Goal: Task Accomplishment & Management: Use online tool/utility

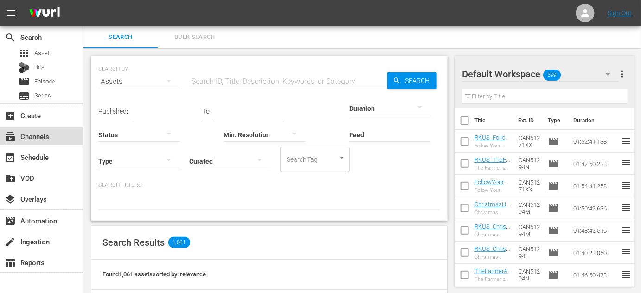
click at [55, 143] on div "subscriptions Channels" at bounding box center [41, 136] width 83 height 19
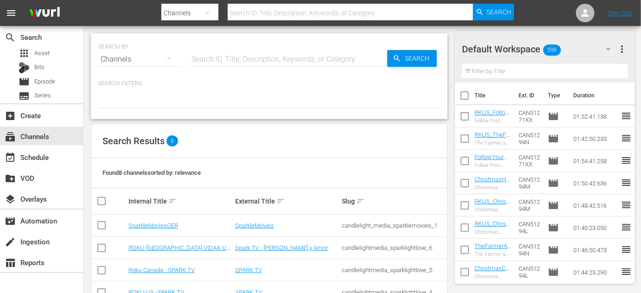
scroll to position [42, 0]
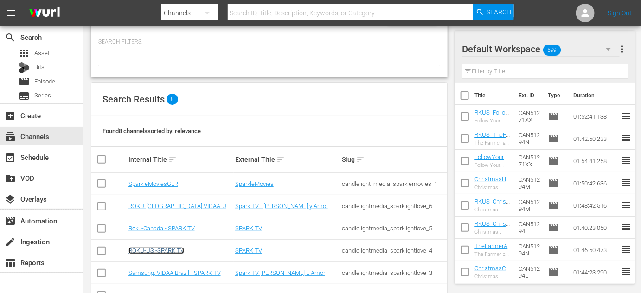
click at [173, 247] on link "ROKU-US -SPARK TV" at bounding box center [156, 250] width 56 height 7
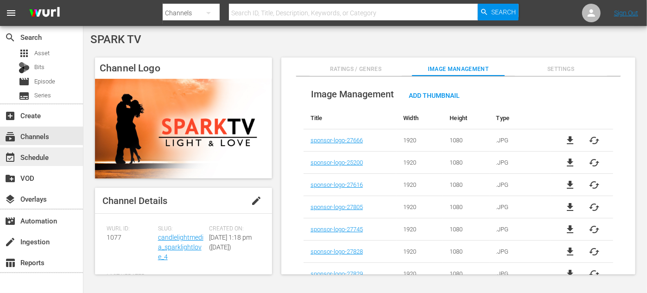
click at [26, 160] on div "event_available Schedule" at bounding box center [26, 156] width 52 height 8
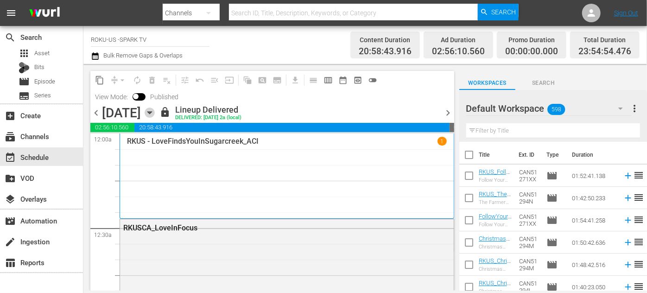
click at [152, 112] on icon "button" at bounding box center [149, 113] width 4 height 2
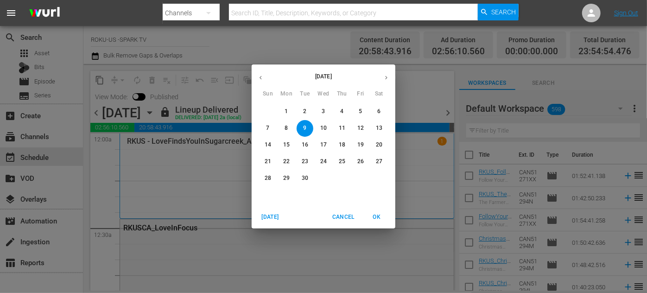
click at [341, 126] on p "11" at bounding box center [342, 128] width 6 height 8
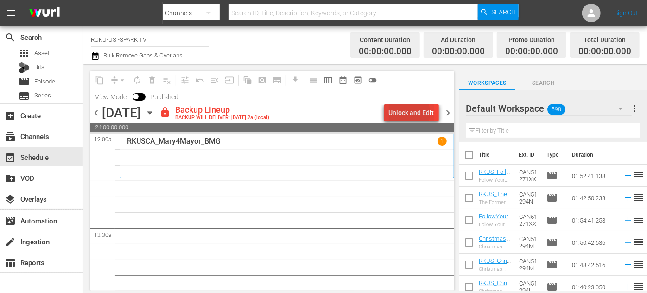
click at [403, 113] on div "Unlock and Edit" at bounding box center [411, 112] width 45 height 17
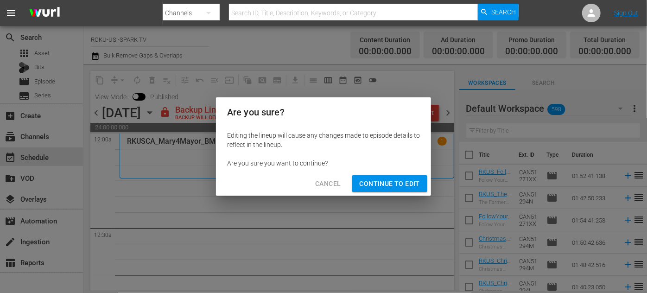
click at [390, 185] on span "Continue to Edit" at bounding box center [390, 184] width 60 height 12
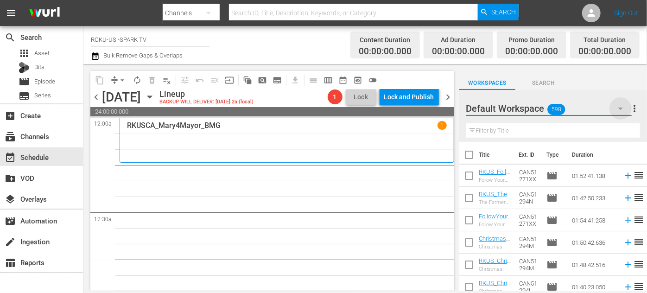
click at [616, 107] on icon "button" at bounding box center [620, 108] width 11 height 11
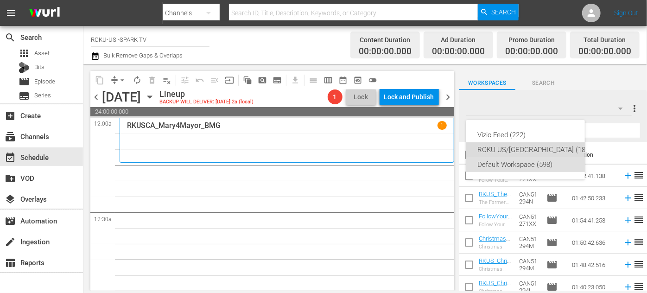
click at [516, 146] on div "ROKU US/[GEOGRAPHIC_DATA] (180)" at bounding box center [535, 149] width 115 height 15
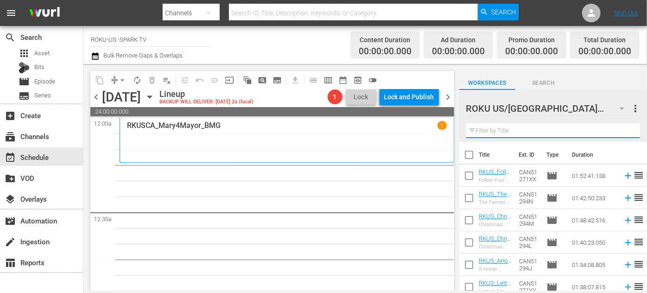
click at [506, 131] on input "text" at bounding box center [554, 130] width 174 height 15
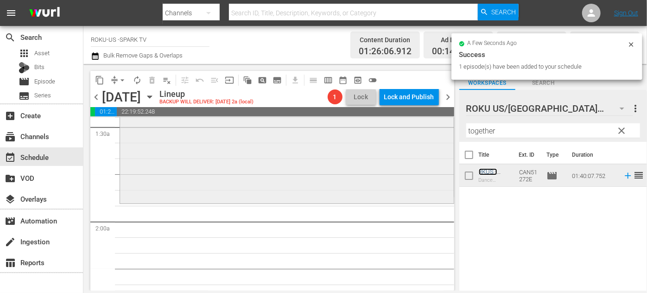
scroll to position [295, 0]
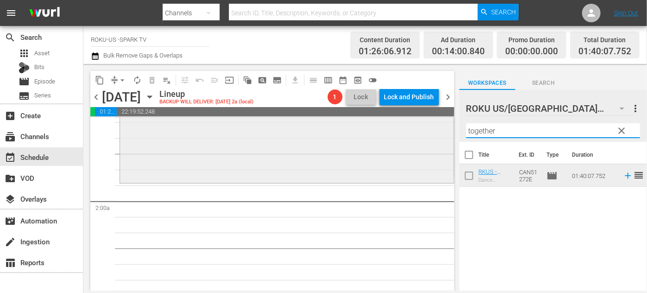
drag, startPoint x: 506, startPoint y: 133, endPoint x: 434, endPoint y: 131, distance: 71.9
click at [434, 131] on div "content_copy compress arrow_drop_down autorenew_outlined delete_forever_outline…" at bounding box center [365, 177] width 564 height 227
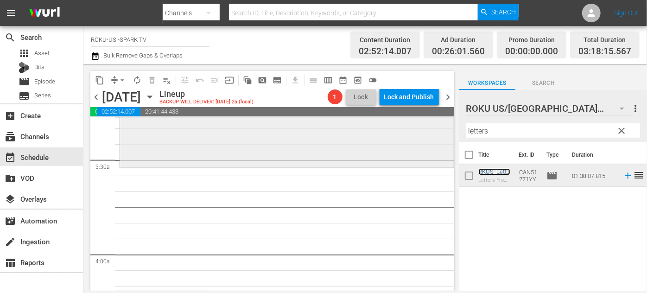
scroll to position [632, 0]
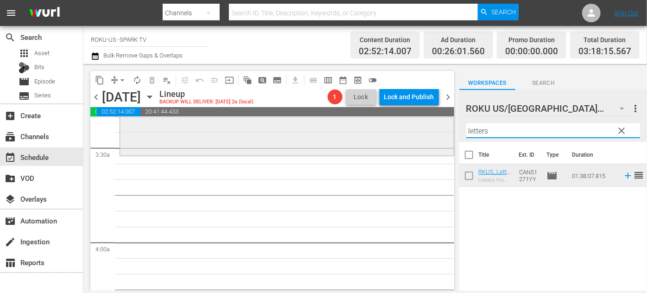
drag, startPoint x: 498, startPoint y: 131, endPoint x: 437, endPoint y: 131, distance: 60.8
click at [436, 131] on div "content_copy compress arrow_drop_down autorenew_outlined delete_forever_outline…" at bounding box center [365, 177] width 564 height 227
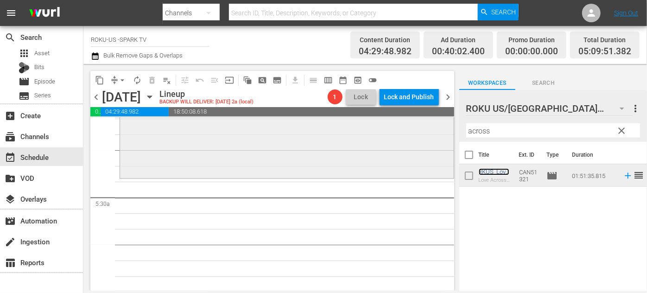
scroll to position [969, 0]
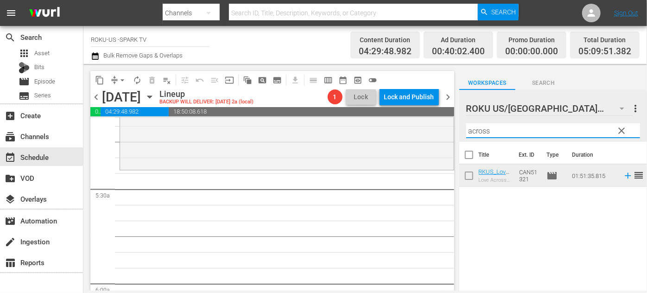
drag, startPoint x: 496, startPoint y: 135, endPoint x: 455, endPoint y: 133, distance: 40.9
click at [455, 133] on div "content_copy compress arrow_drop_down autorenew_outlined delete_forever_outline…" at bounding box center [365, 177] width 564 height 227
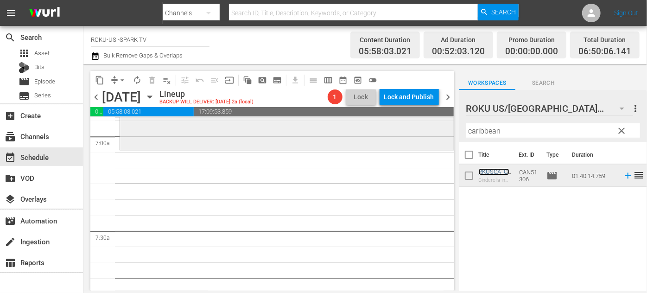
scroll to position [1307, 0]
drag, startPoint x: 532, startPoint y: 129, endPoint x: 448, endPoint y: 134, distance: 84.5
click at [448, 134] on div "content_copy compress arrow_drop_down autorenew_outlined delete_forever_outline…" at bounding box center [365, 177] width 564 height 227
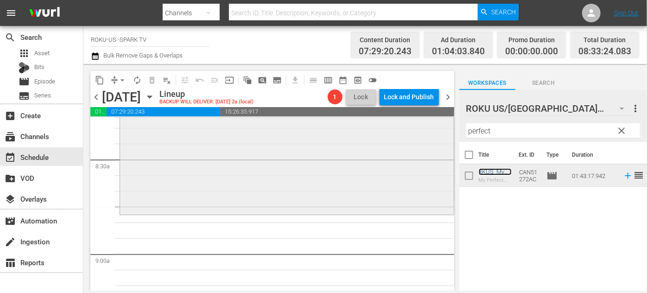
scroll to position [1602, 0]
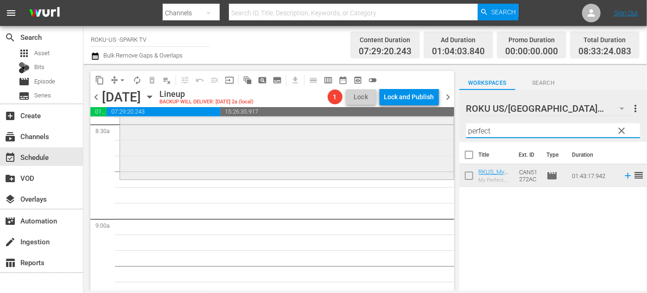
drag, startPoint x: 492, startPoint y: 128, endPoint x: 419, endPoint y: 131, distance: 73.3
click at [418, 131] on div "content_copy compress arrow_drop_down autorenew_outlined delete_forever_outline…" at bounding box center [365, 177] width 564 height 227
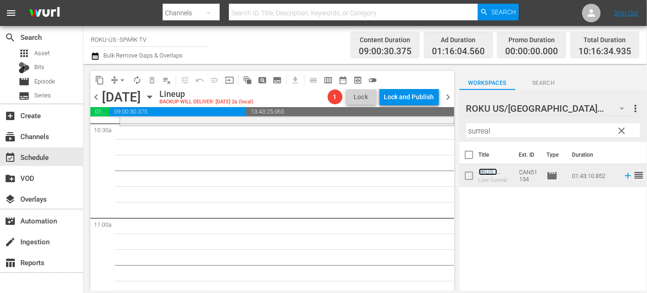
scroll to position [1939, 0]
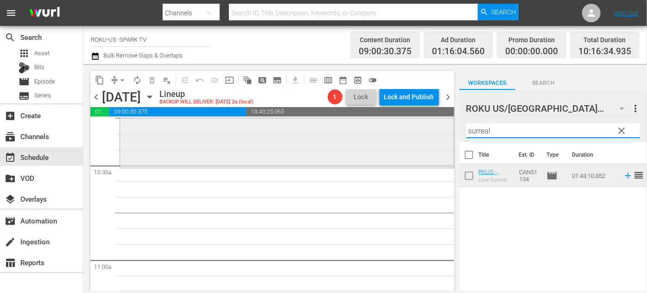
drag, startPoint x: 535, startPoint y: 132, endPoint x: 428, endPoint y: 130, distance: 107.1
click at [428, 130] on div "content_copy compress arrow_drop_down autorenew_outlined delete_forever_outline…" at bounding box center [365, 177] width 564 height 227
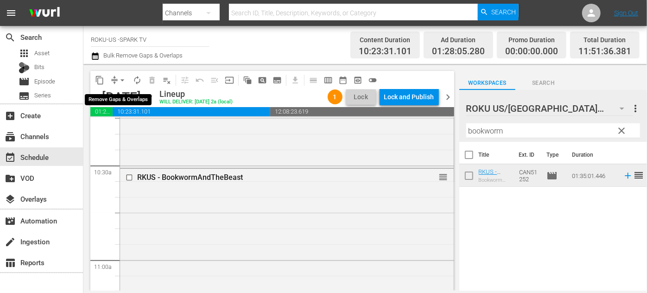
click at [119, 77] on span "arrow_drop_down" at bounding box center [122, 80] width 9 height 9
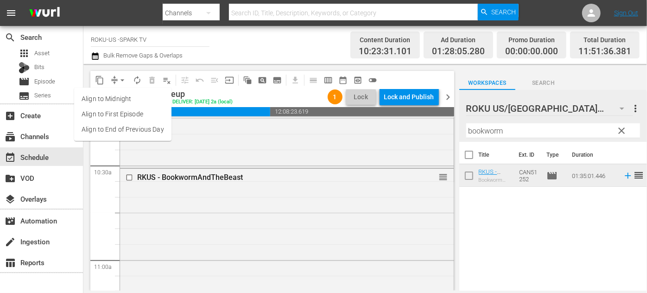
click at [141, 131] on li "Align to End of Previous Day" at bounding box center [122, 129] width 97 height 15
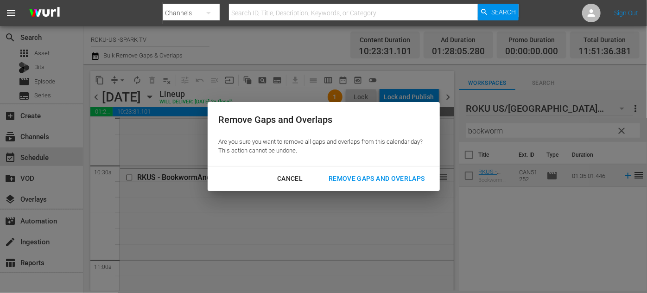
click at [362, 176] on div "Remove Gaps and Overlaps" at bounding box center [376, 179] width 111 height 12
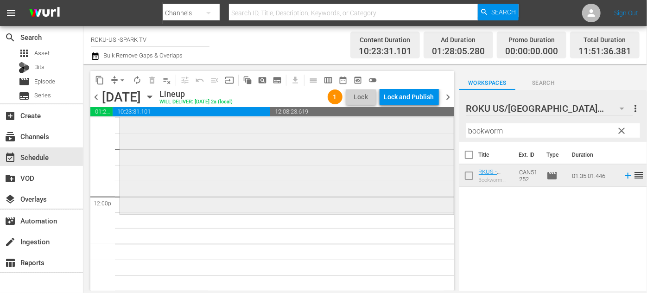
scroll to position [2192, 0]
click at [137, 79] on span "autorenew_outlined" at bounding box center [137, 80] width 9 height 9
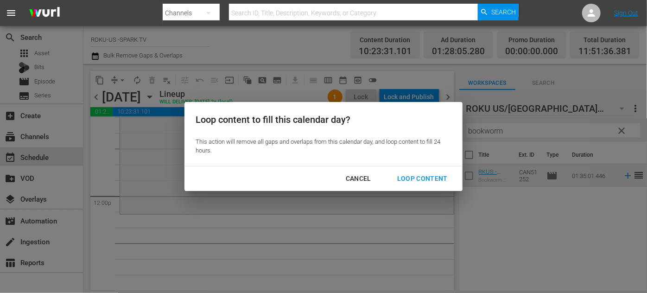
click at [413, 176] on div "Loop Content" at bounding box center [422, 179] width 65 height 12
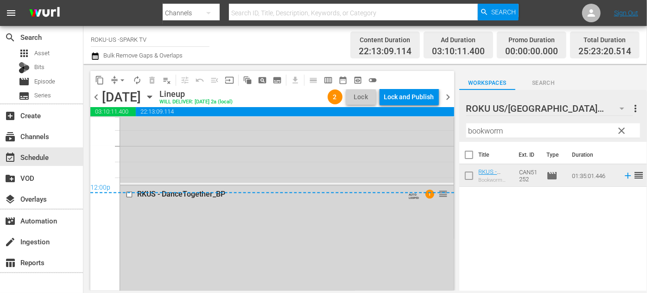
scroll to position [4469, 0]
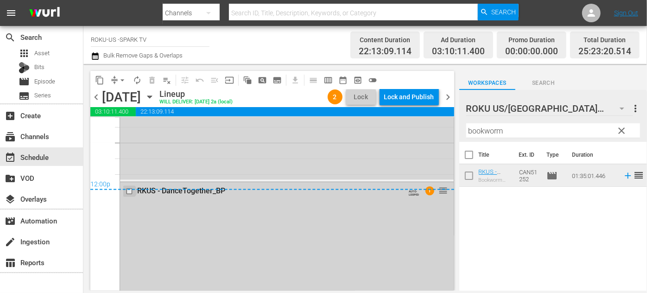
click at [128, 191] on input "checkbox" at bounding box center [131, 191] width 10 height 8
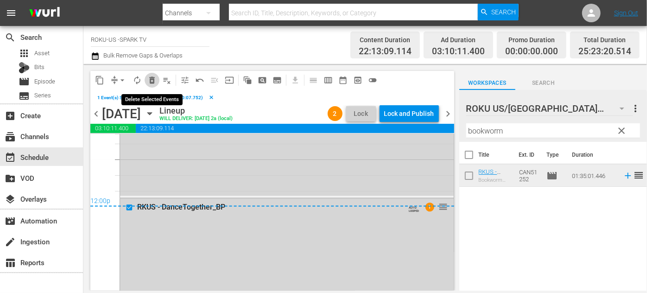
click at [154, 83] on span "delete_forever_outlined" at bounding box center [151, 80] width 9 height 9
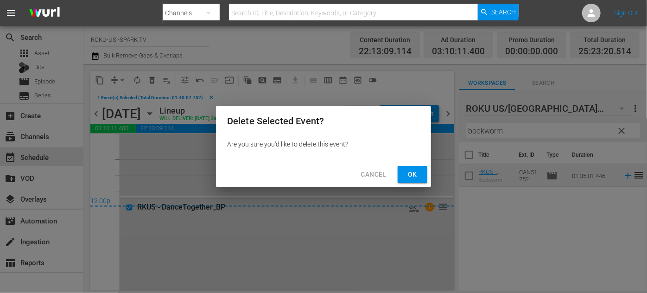
click at [409, 174] on span "Ok" at bounding box center [412, 175] width 15 height 12
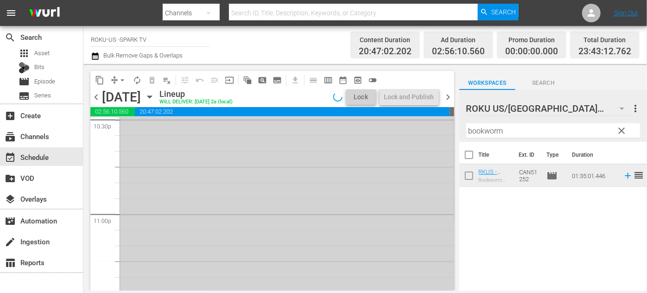
scroll to position [4368, 0]
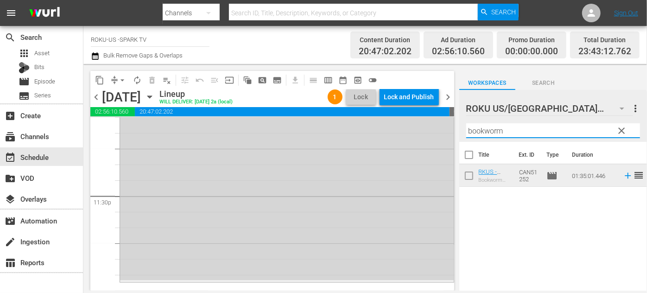
drag, startPoint x: 514, startPoint y: 133, endPoint x: 449, endPoint y: 127, distance: 65.2
click at [444, 131] on div "content_copy compress arrow_drop_down autorenew_outlined delete_forever_outline…" at bounding box center [365, 177] width 564 height 227
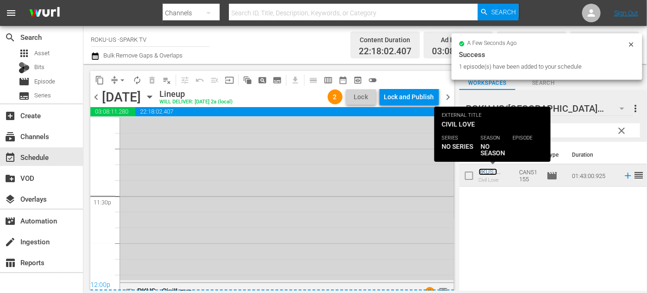
scroll to position [4368, 0]
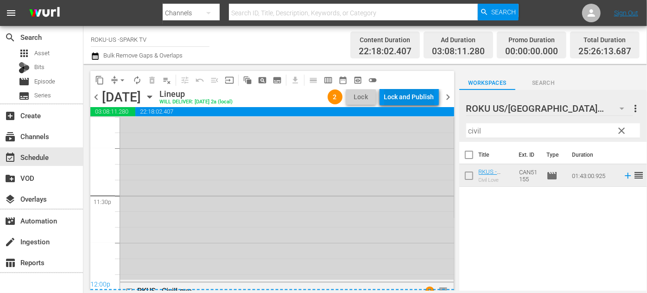
click at [396, 95] on div "Lock and Publish" at bounding box center [409, 97] width 50 height 17
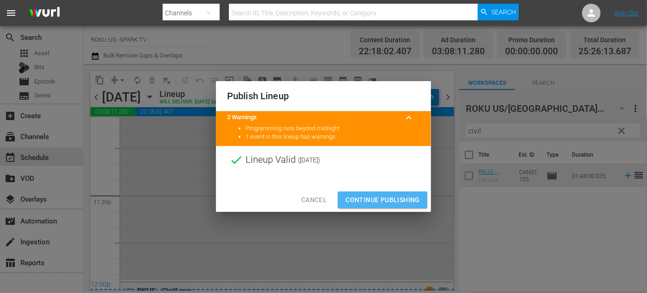
click at [386, 196] on span "Continue Publishing" at bounding box center [382, 200] width 75 height 12
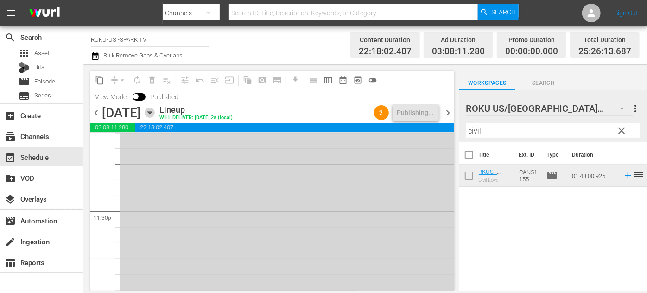
click at [152, 112] on icon "button" at bounding box center [149, 113] width 4 height 2
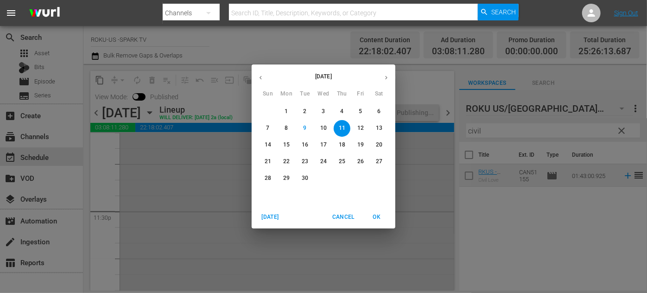
click at [363, 129] on p "12" at bounding box center [361, 128] width 6 height 8
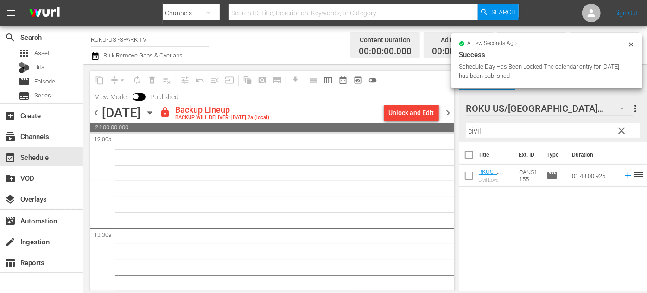
click at [155, 116] on icon "button" at bounding box center [150, 113] width 10 height 10
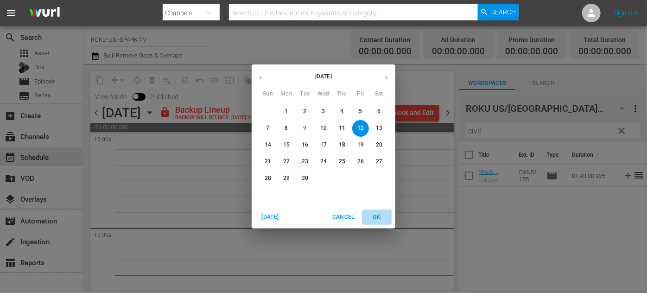
click at [380, 215] on span "OK" at bounding box center [377, 217] width 22 height 10
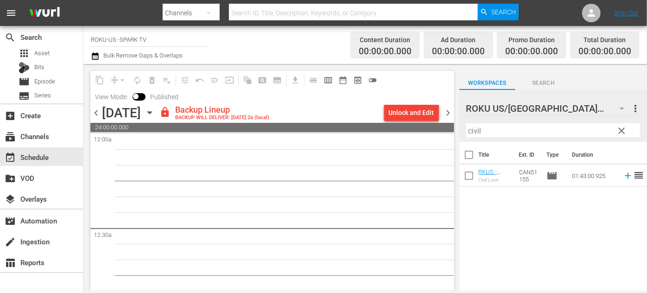
click at [96, 112] on span "chevron_left" at bounding box center [96, 113] width 12 height 12
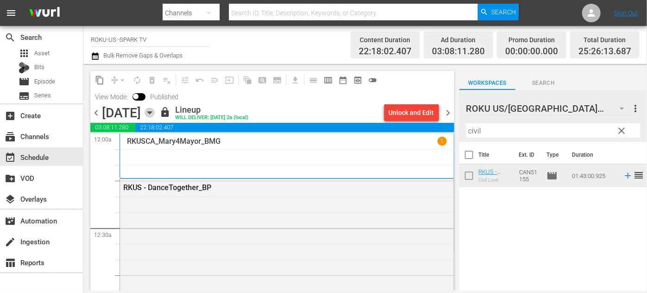
click at [152, 112] on icon "button" at bounding box center [149, 113] width 4 height 2
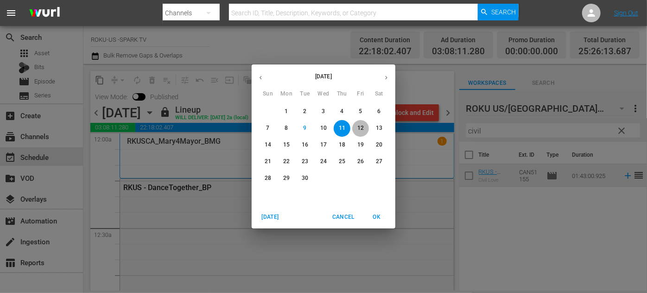
click at [364, 127] on p "12" at bounding box center [361, 128] width 6 height 8
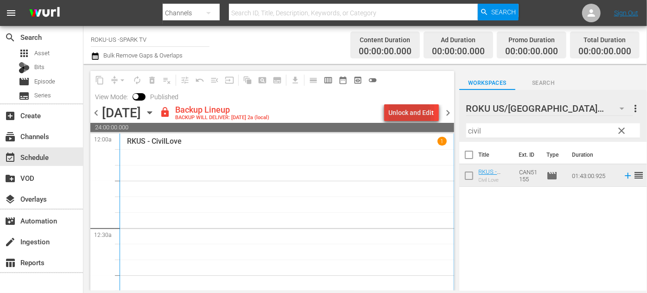
click at [407, 115] on div "Unlock and Edit" at bounding box center [411, 112] width 45 height 17
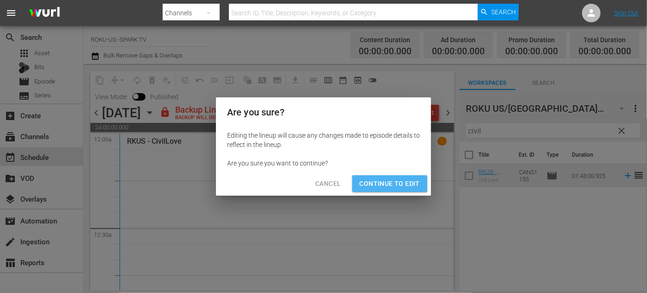
click at [399, 180] on span "Continue to Edit" at bounding box center [390, 184] width 60 height 12
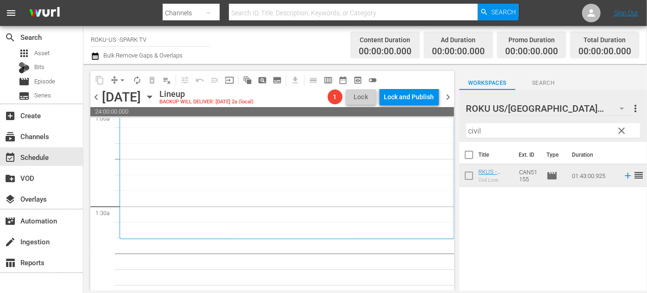
scroll to position [253, 0]
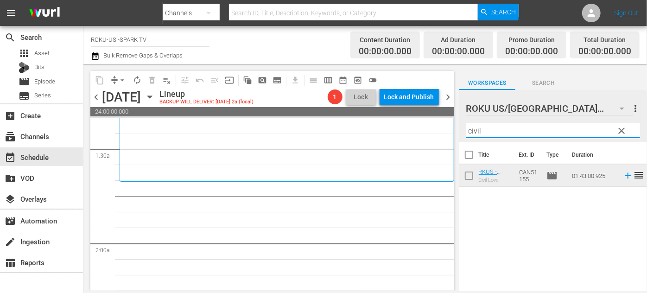
drag, startPoint x: 486, startPoint y: 131, endPoint x: 444, endPoint y: 129, distance: 42.2
click at [444, 129] on div "content_copy compress arrow_drop_down autorenew_outlined delete_forever_outline…" at bounding box center [365, 177] width 564 height 227
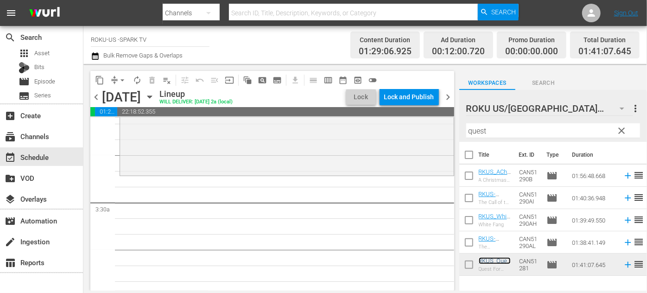
scroll to position [590, 0]
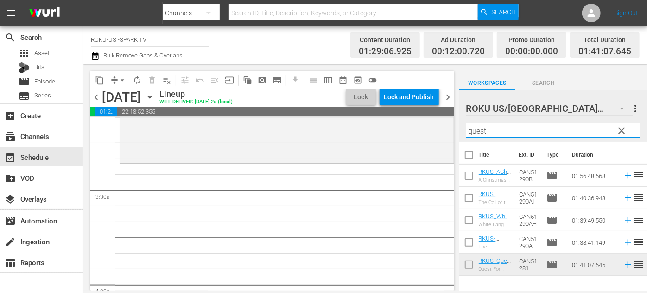
drag, startPoint x: 494, startPoint y: 133, endPoint x: 451, endPoint y: 130, distance: 43.7
click at [451, 130] on div "content_copy compress arrow_drop_down autorenew_outlined delete_forever_outline…" at bounding box center [365, 177] width 564 height 227
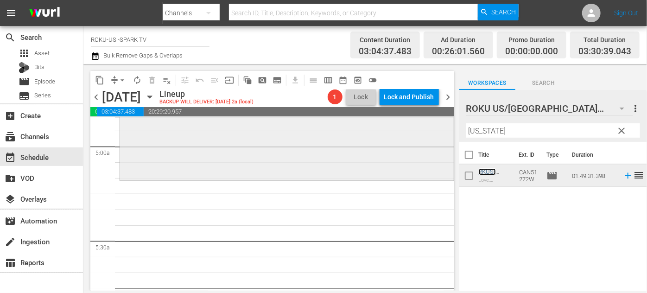
scroll to position [927, 0]
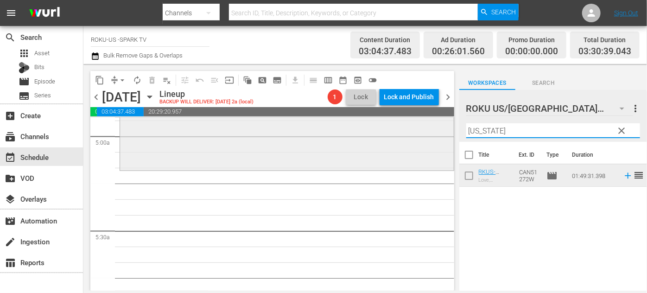
drag, startPoint x: 501, startPoint y: 132, endPoint x: 429, endPoint y: 129, distance: 71.5
click at [429, 129] on div "content_copy compress arrow_drop_down autorenew_outlined delete_forever_outline…" at bounding box center [365, 177] width 564 height 227
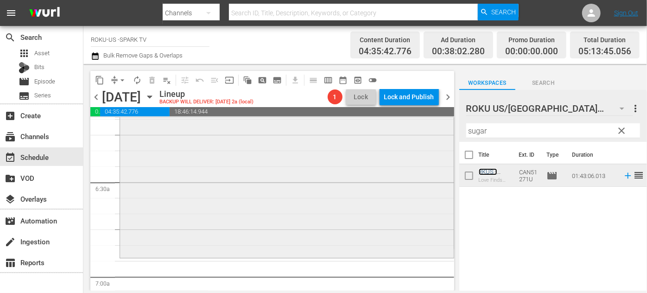
scroll to position [1222, 0]
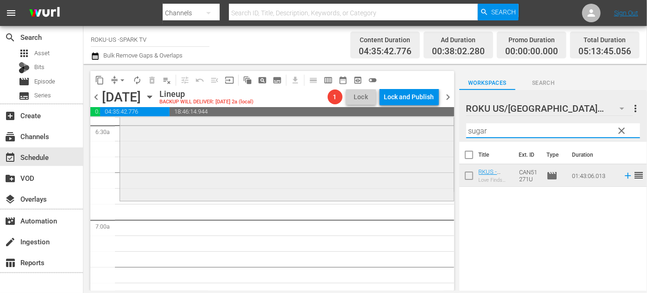
drag, startPoint x: 493, startPoint y: 133, endPoint x: 441, endPoint y: 133, distance: 51.9
click at [441, 133] on div "content_copy compress arrow_drop_down autorenew_outlined delete_forever_outline…" at bounding box center [365, 177] width 564 height 227
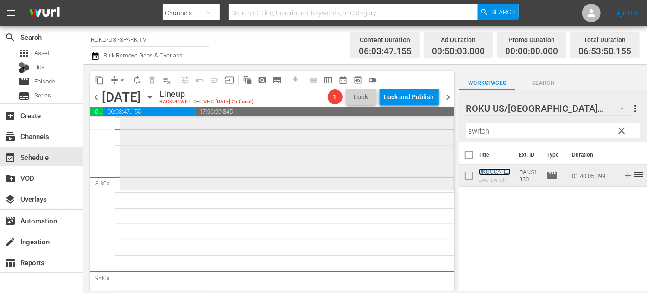
scroll to position [1560, 0]
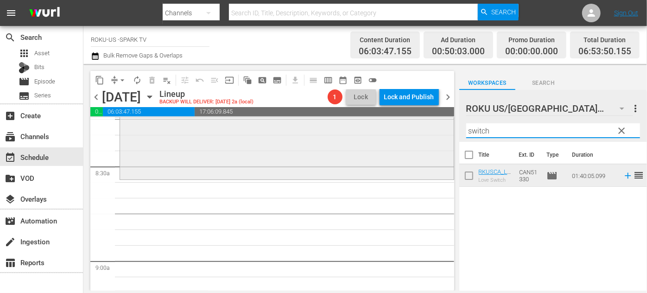
drag, startPoint x: 470, startPoint y: 134, endPoint x: 428, endPoint y: 129, distance: 42.5
click at [421, 134] on div "content_copy compress arrow_drop_down autorenew_outlined delete_forever_outline…" at bounding box center [365, 177] width 564 height 227
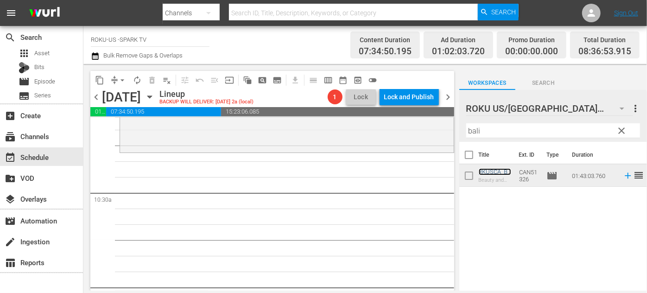
scroll to position [1897, 0]
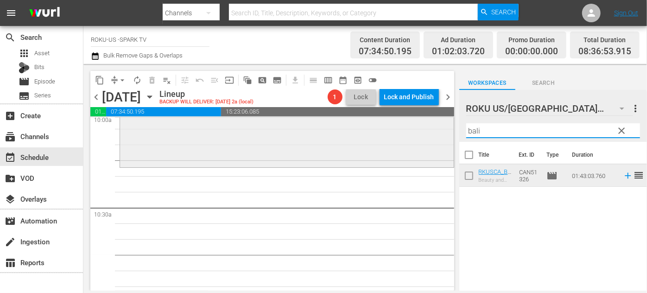
drag, startPoint x: 499, startPoint y: 131, endPoint x: 442, endPoint y: 134, distance: 57.2
click at [442, 134] on div "content_copy compress arrow_drop_down autorenew_outlined delete_forever_outline…" at bounding box center [365, 177] width 564 height 227
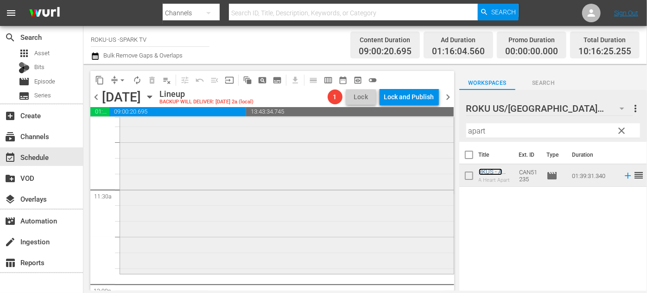
scroll to position [2150, 0]
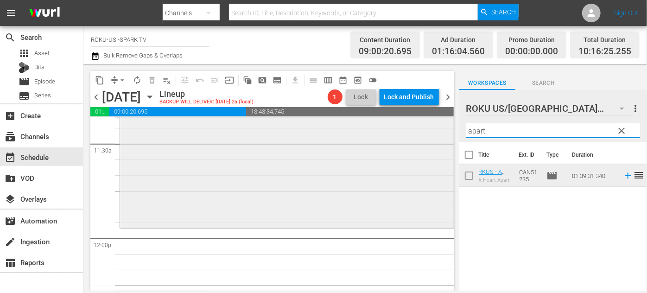
drag, startPoint x: 499, startPoint y: 129, endPoint x: 442, endPoint y: 131, distance: 57.5
click at [442, 131] on div "content_copy compress arrow_drop_down autorenew_outlined delete_forever_outline…" at bounding box center [365, 177] width 564 height 227
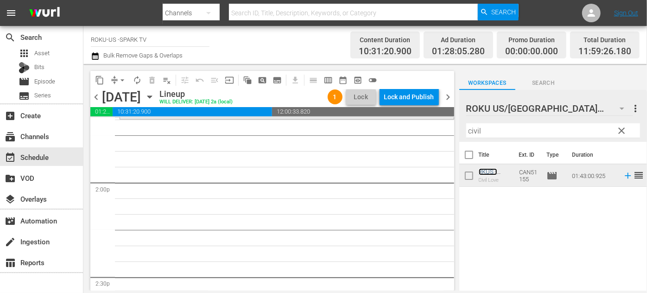
scroll to position [2571, 0]
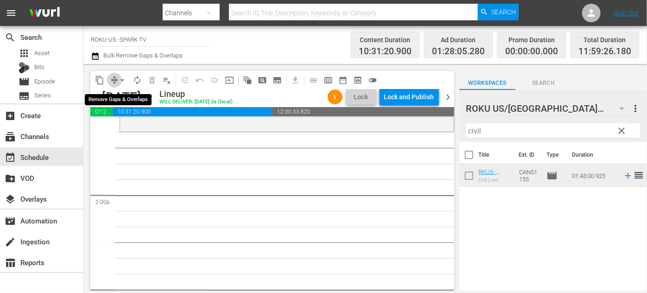
click at [117, 73] on button "compress" at bounding box center [114, 80] width 15 height 15
click at [123, 80] on span "arrow_drop_down" at bounding box center [122, 80] width 9 height 9
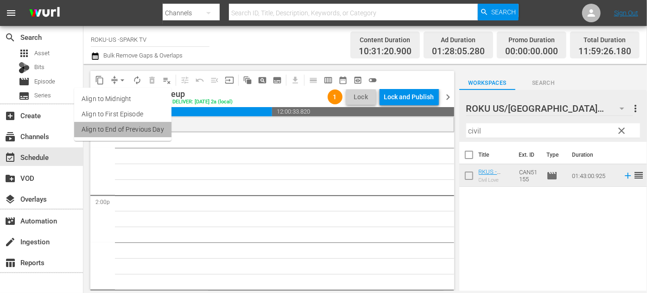
click at [134, 129] on li "Align to End of Previous Day" at bounding box center [122, 129] width 97 height 15
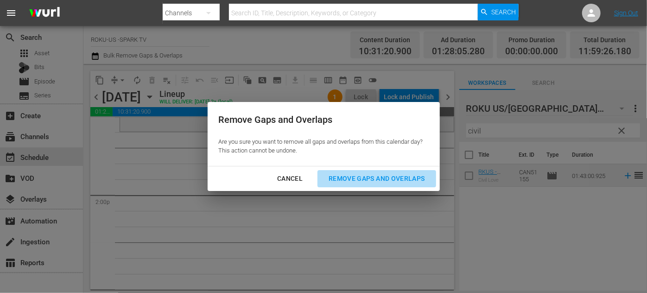
click at [356, 178] on div "Remove Gaps and Overlaps" at bounding box center [376, 179] width 111 height 12
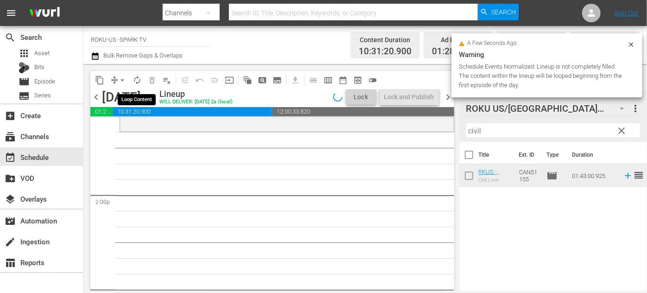
click at [137, 83] on span "autorenew_outlined" at bounding box center [137, 80] width 9 height 9
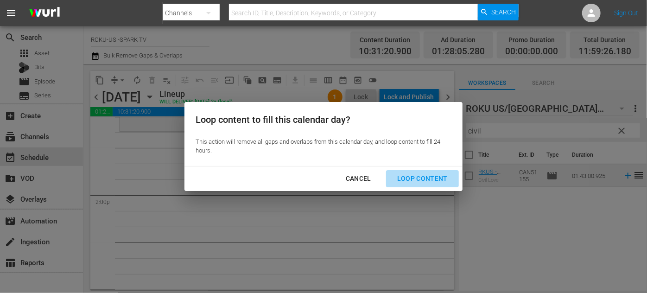
click at [441, 177] on div "Loop Content" at bounding box center [422, 179] width 65 height 12
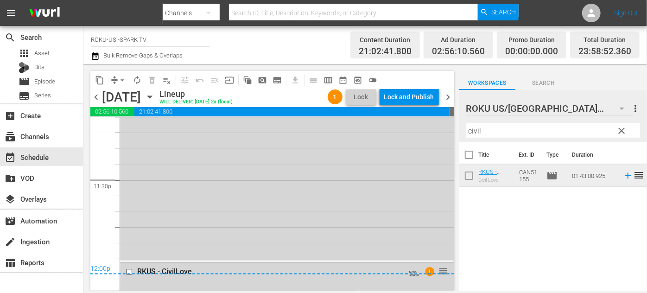
scroll to position [4469, 0]
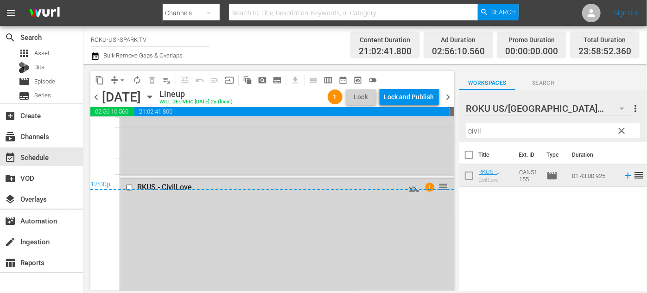
click at [130, 186] on div "12:00p" at bounding box center [272, 185] width 364 height 9
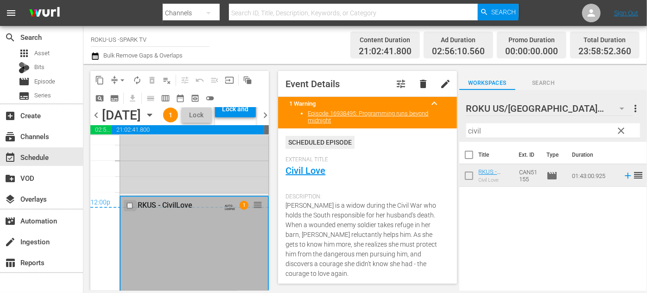
click at [128, 210] on input "checkbox" at bounding box center [131, 206] width 10 height 8
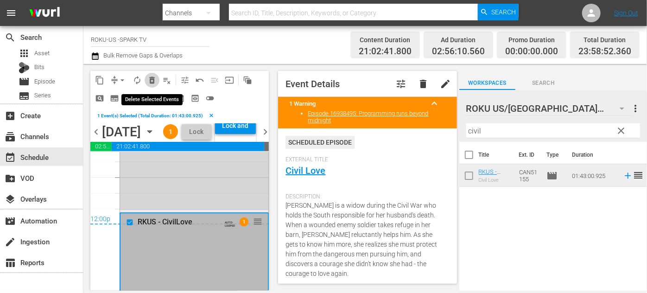
click at [149, 80] on span "delete_forever_outlined" at bounding box center [151, 80] width 9 height 9
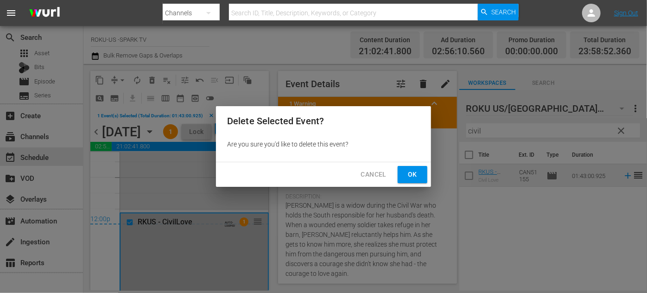
click at [413, 174] on span "Ok" at bounding box center [412, 175] width 15 height 12
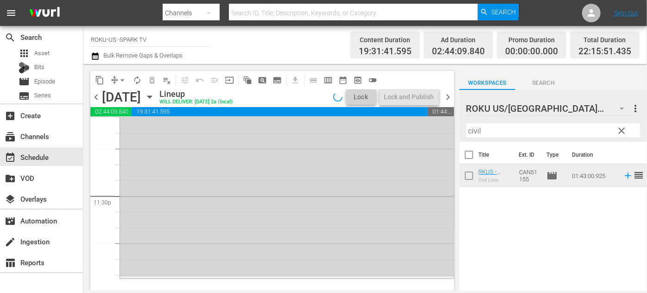
scroll to position [4368, 0]
drag, startPoint x: 501, startPoint y: 131, endPoint x: 436, endPoint y: 128, distance: 64.5
click at [436, 128] on div "content_copy compress arrow_drop_down autorenew_outlined delete_forever_outline…" at bounding box center [365, 177] width 564 height 227
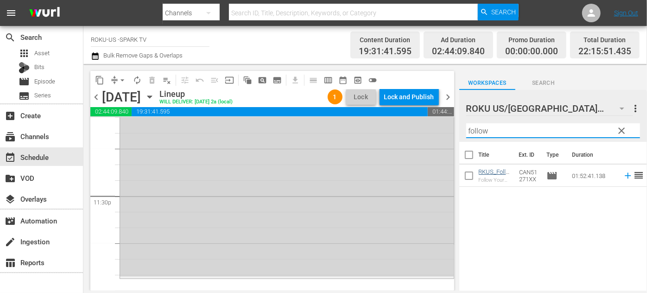
type input "follow"
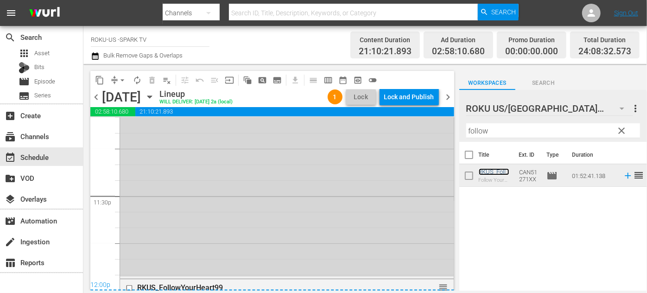
scroll to position [4469, 0]
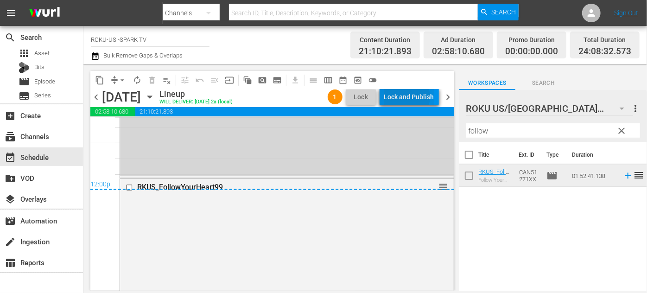
click at [406, 97] on div "Lock and Publish" at bounding box center [409, 97] width 50 height 17
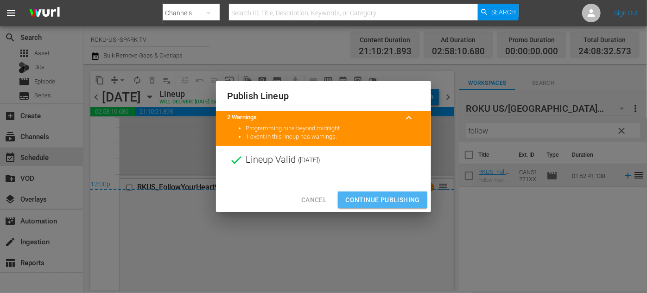
click at [400, 198] on span "Continue Publishing" at bounding box center [382, 200] width 75 height 12
